Goal: Obtain resource: Obtain resource

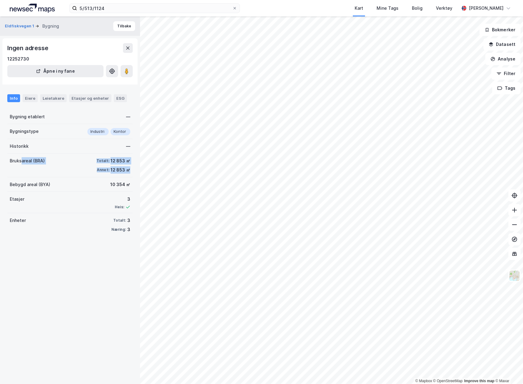
drag, startPoint x: 131, startPoint y: 173, endPoint x: 21, endPoint y: 162, distance: 109.9
click at [21, 162] on div "Eldfiskvegen 1 Bygning Tilbake Ingen adresse 12252730 Åpne i ny fane Info Eiere…" at bounding box center [70, 200] width 140 height 368
click at [21, 162] on div "Bruksareal (BRA)" at bounding box center [27, 160] width 35 height 7
click at [53, 162] on div "Bruksareal (BRA) Totalt: 12 853 ㎡ Annet: 12 853 ㎡" at bounding box center [69, 166] width 125 height 24
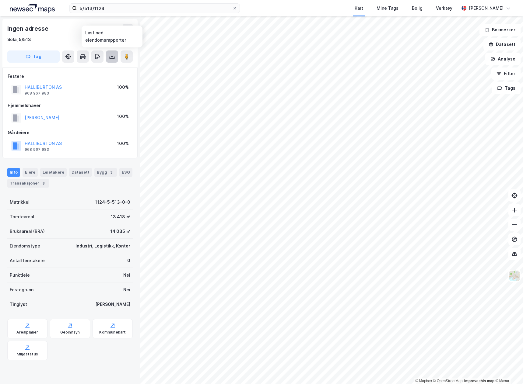
click at [114, 56] on icon at bounding box center [112, 57] width 6 height 6
click at [93, 70] on div "Last ned grunnbok" at bounding box center [81, 68] width 35 height 5
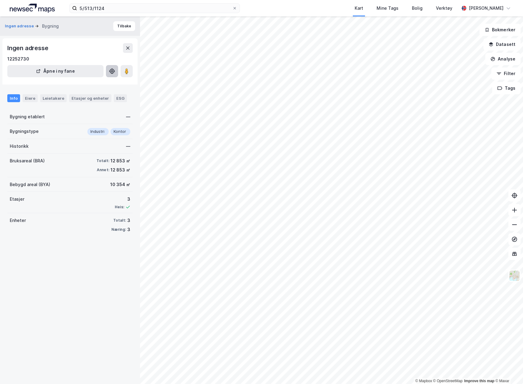
click at [111, 69] on icon at bounding box center [112, 71] width 6 height 6
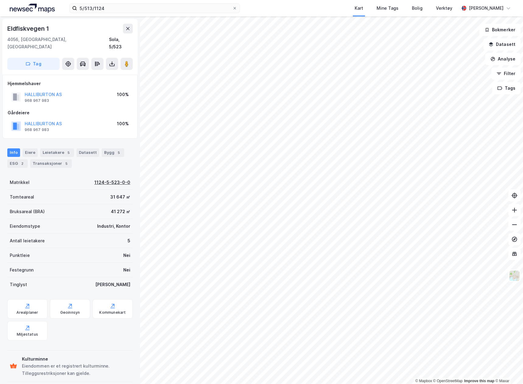
click at [113, 179] on div "1124-5-523-0-0" at bounding box center [112, 182] width 36 height 7
click at [110, 194] on div "31 647 ㎡" at bounding box center [120, 197] width 20 height 7
click at [80, 208] on div "Bruksareal (BRA) 41 272 ㎡" at bounding box center [69, 212] width 125 height 15
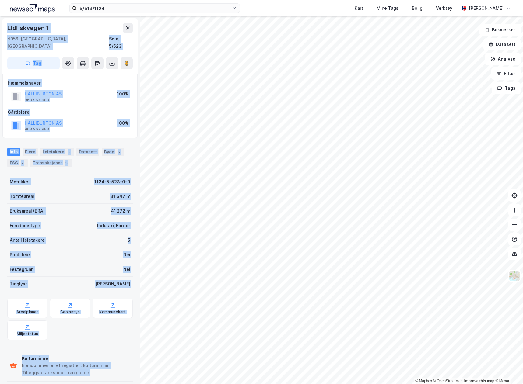
drag, startPoint x: 110, startPoint y: 374, endPoint x: -5, endPoint y: 349, distance: 117.1
click at [0, 349] on html "5/513/1124 Kart Mine Tags Bolig Verktøy [PERSON_NAME] © Mapbox © OpenStreetMap …" at bounding box center [261, 192] width 523 height 384
click at [110, 375] on div "Kulturminne Eiendommen er et registrert kulturminne. Tilleggsrestriksjoner kan …" at bounding box center [69, 366] width 125 height 32
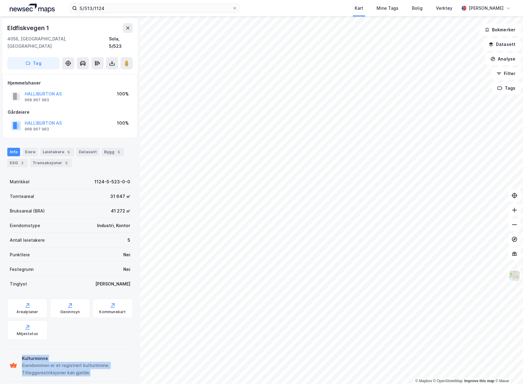
drag, startPoint x: 103, startPoint y: 366, endPoint x: 9, endPoint y: 358, distance: 94.7
click at [9, 358] on div "Kulturminne Eiendommen er et registrert kulturminne. Tilleggsrestriksjoner kan …" at bounding box center [69, 366] width 125 height 32
click at [82, 362] on div "Eiendommen er et registrert kulturminne. Tilleggsrestriksjoner kan gjelde." at bounding box center [76, 369] width 108 height 15
click at [35, 362] on div "Eiendommen er et registrert kulturminne. Tilleggsrestriksjoner kan gjelde." at bounding box center [76, 369] width 108 height 15
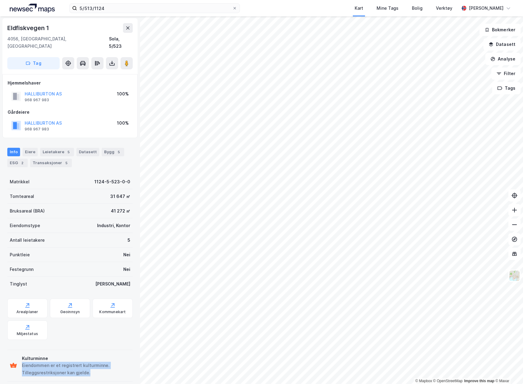
click at [35, 362] on div "Eiendommen er et registrert kulturminne. Tilleggsrestriksjoner kan gjelde." at bounding box center [76, 369] width 108 height 15
click at [106, 369] on div "Eiendommen er et registrert kulturminne. Tilleggsrestriksjoner kan gjelde." at bounding box center [76, 369] width 108 height 15
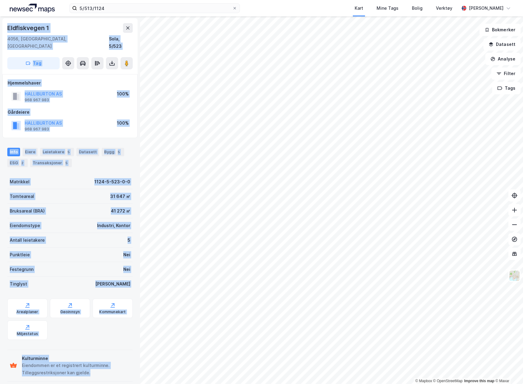
drag, startPoint x: 106, startPoint y: 369, endPoint x: -12, endPoint y: 353, distance: 118.2
click at [0, 353] on html "5/513/1124 Kart Mine Tags Bolig Verktøy [PERSON_NAME] © Mapbox © OpenStreetMap …" at bounding box center [261, 192] width 523 height 384
click at [86, 370] on div "Kulturminne Eiendommen er et registrert kulturminne. Tilleggsrestriksjoner kan …" at bounding box center [69, 366] width 125 height 32
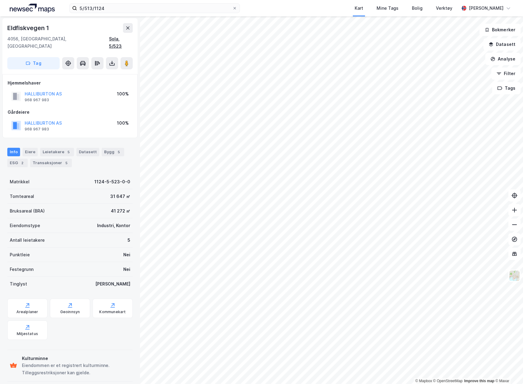
click at [122, 38] on div "Sola, 5/523" at bounding box center [121, 42] width 24 height 15
click at [115, 57] on button at bounding box center [112, 63] width 12 height 12
click at [100, 73] on div "Last ned grunnbok" at bounding box center [81, 75] width 35 height 5
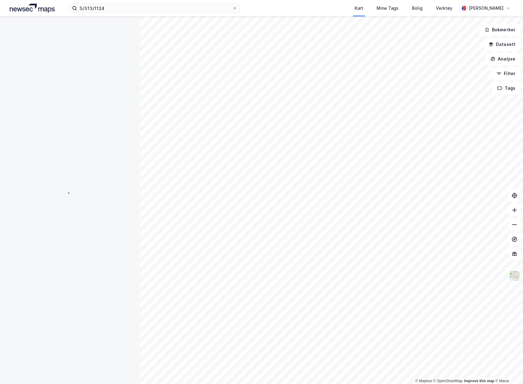
scroll to position [1, 0]
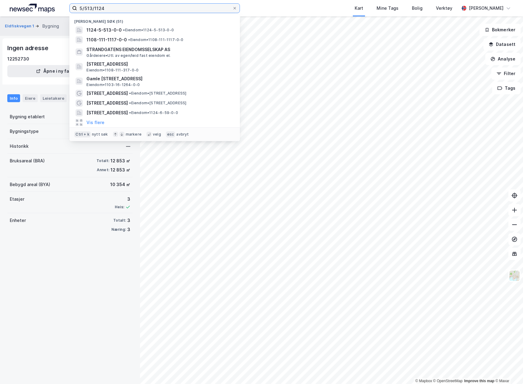
click at [118, 9] on input "5/513/1124" at bounding box center [154, 8] width 155 height 9
click at [88, 7] on input "5/513/1124" at bounding box center [154, 8] width 155 height 9
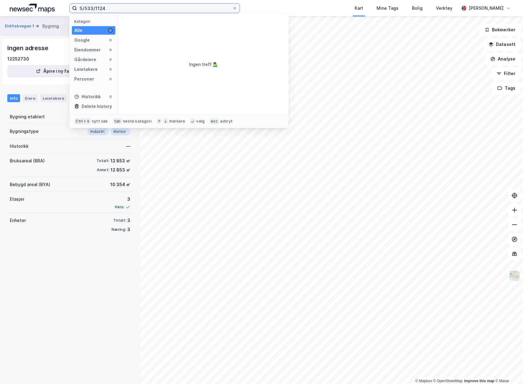
type input "5/533/1124"
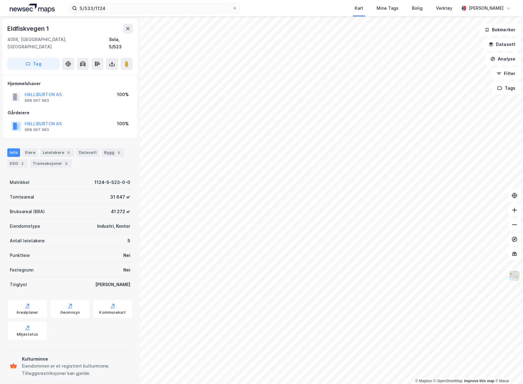
scroll to position [1, 0]
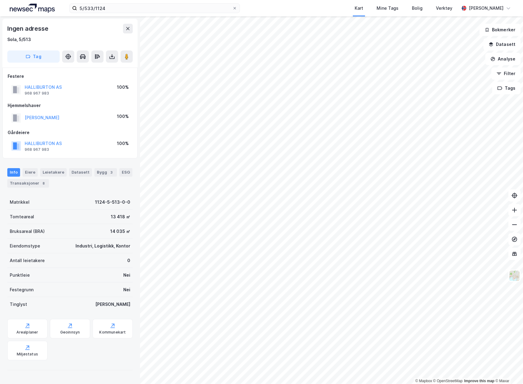
click at [102, 247] on div "Industri, Logistikk, Kontor" at bounding box center [102, 246] width 55 height 7
click at [83, 253] on div "Eiendomstype Industri, Logistikk, Kontor" at bounding box center [69, 246] width 125 height 15
click at [47, 246] on div "Eiendomstype Industri, Logistikk, Kontor" at bounding box center [69, 246] width 125 height 15
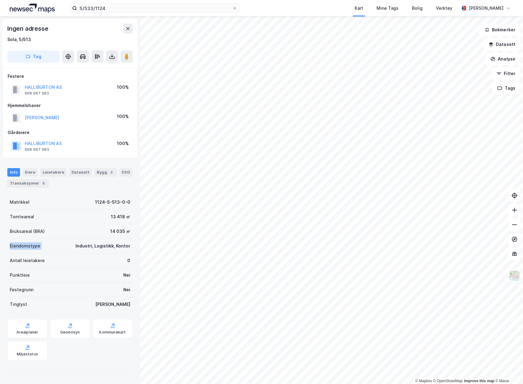
click at [47, 246] on div "Eiendomstype Industri, Logistikk, Kontor" at bounding box center [69, 246] width 125 height 15
click at [89, 253] on div "Eiendomstype Industri, Logistikk, Kontor" at bounding box center [69, 246] width 125 height 15
drag, startPoint x: 78, startPoint y: 249, endPoint x: 122, endPoint y: 248, distance: 44.1
click at [122, 248] on div "Industri, Logistikk, Kontor" at bounding box center [102, 246] width 55 height 7
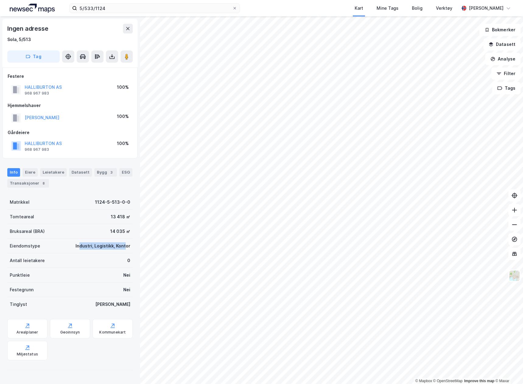
click at [122, 248] on div "Industri, Logistikk, Kontor" at bounding box center [102, 246] width 55 height 7
click at [133, 247] on div "Ingen adresse Sola, 5/513 Tag Festere HALLIBURTON AS 968 967 983 100% Hjemmelsh…" at bounding box center [70, 200] width 140 height 368
drag, startPoint x: 131, startPoint y: 244, endPoint x: 30, endPoint y: 240, distance: 101.2
click at [30, 240] on div "Ingen adresse Sola, 5/513 Tag Festere HALLIBURTON AS 968 967 983 100% Hjemmelsh…" at bounding box center [70, 200] width 140 height 368
click at [30, 240] on div "Eiendomstype Industri, Logistikk, Kontor" at bounding box center [69, 246] width 125 height 15
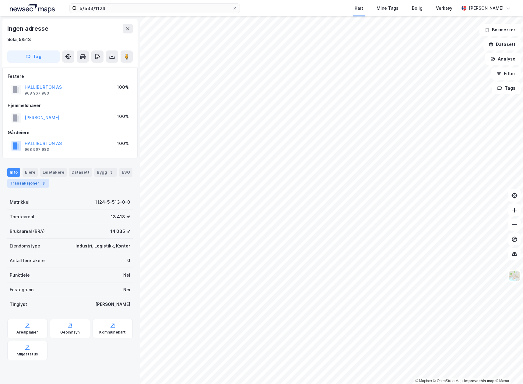
click at [40, 185] on div "8" at bounding box center [43, 184] width 6 height 6
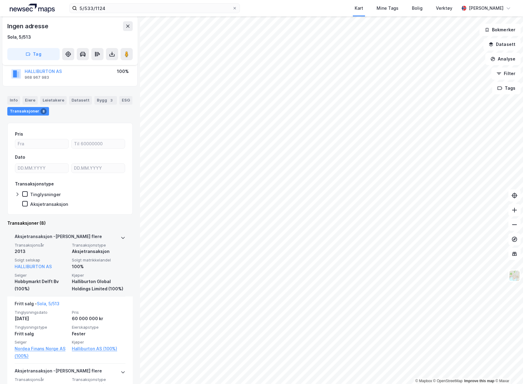
scroll to position [91, 0]
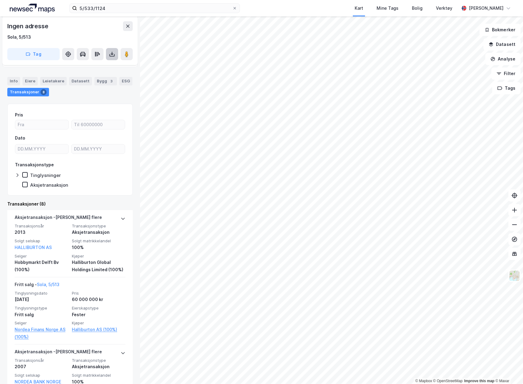
click at [114, 58] on button at bounding box center [112, 54] width 12 height 12
click at [96, 74] on div "Last ned matrikkelrapport" at bounding box center [89, 76] width 50 height 5
